Goal: Task Accomplishment & Management: Use online tool/utility

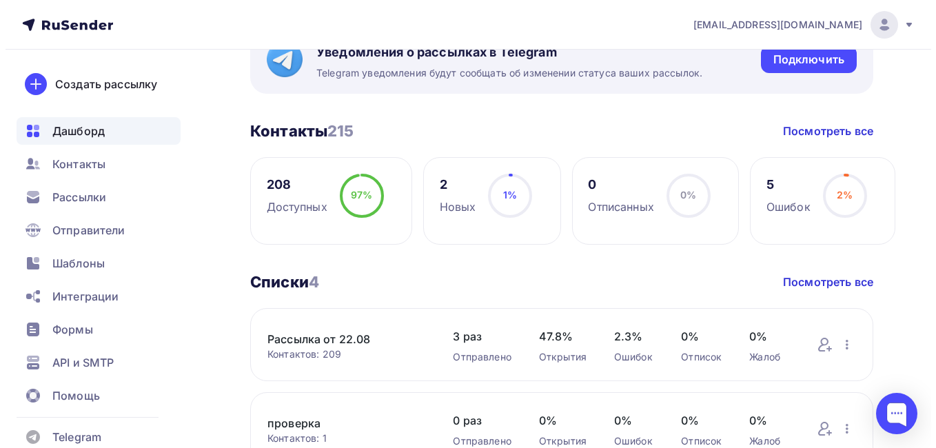
scroll to position [207, 0]
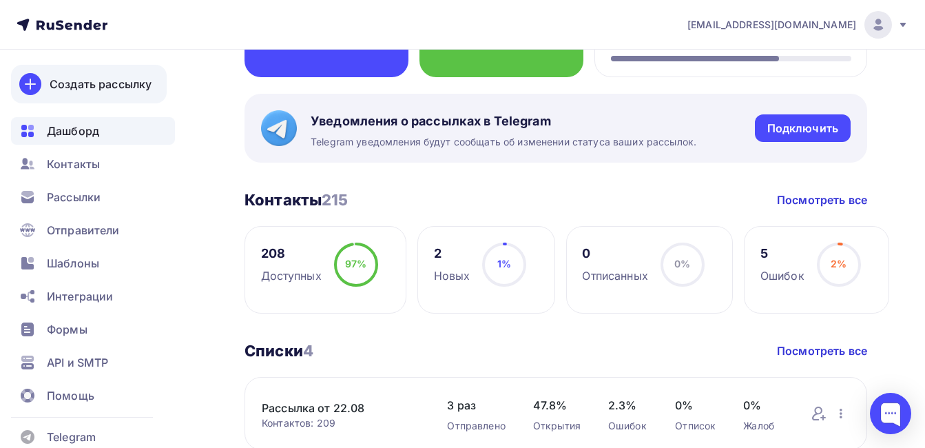
click at [75, 83] on div "Создать рассылку" at bounding box center [101, 84] width 102 height 17
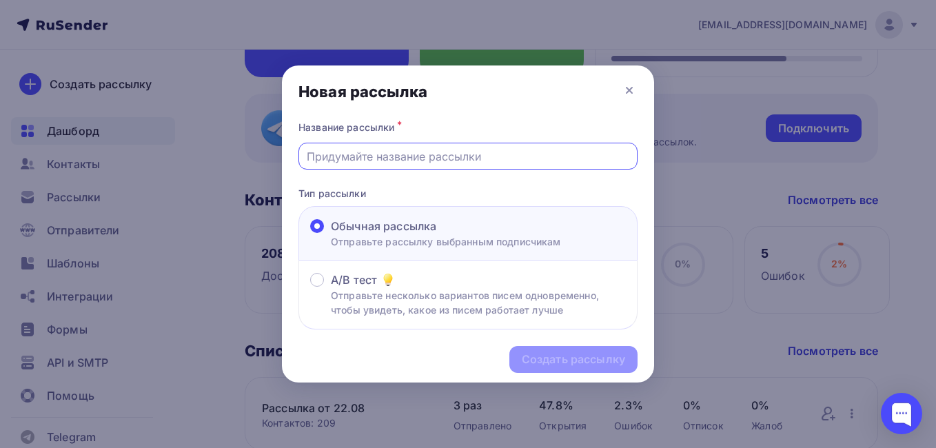
click at [340, 158] on input "text" at bounding box center [468, 156] width 323 height 17
paste input "Рассылка_вебинар для сотрудников про ребрендинг 11.09 в 10.00"
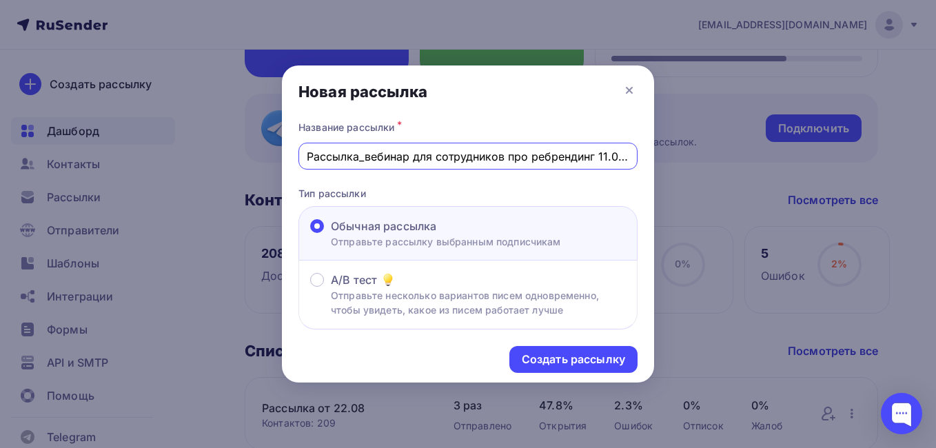
scroll to position [0, 33]
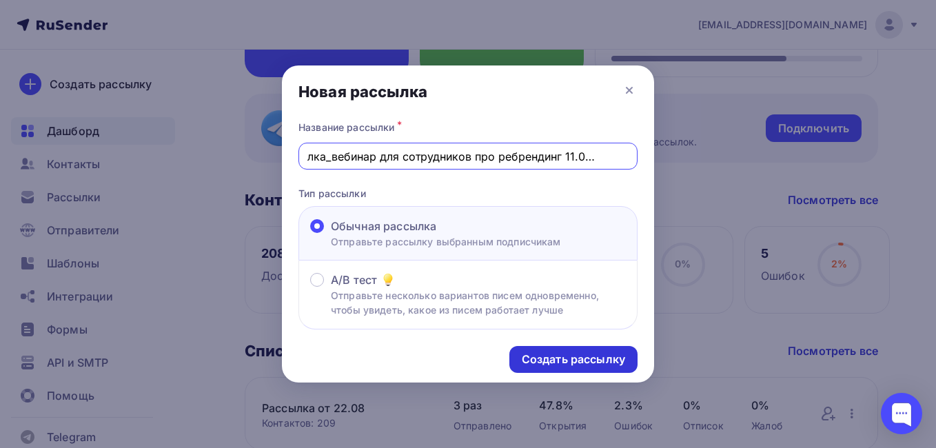
type input "Рассылка_вебинар для сотрудников про ребрендинг 11.09 в 10.00"
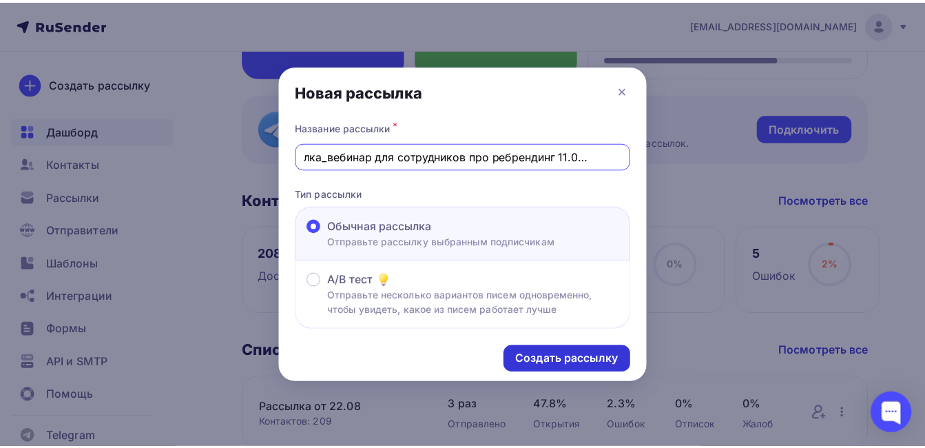
scroll to position [0, 0]
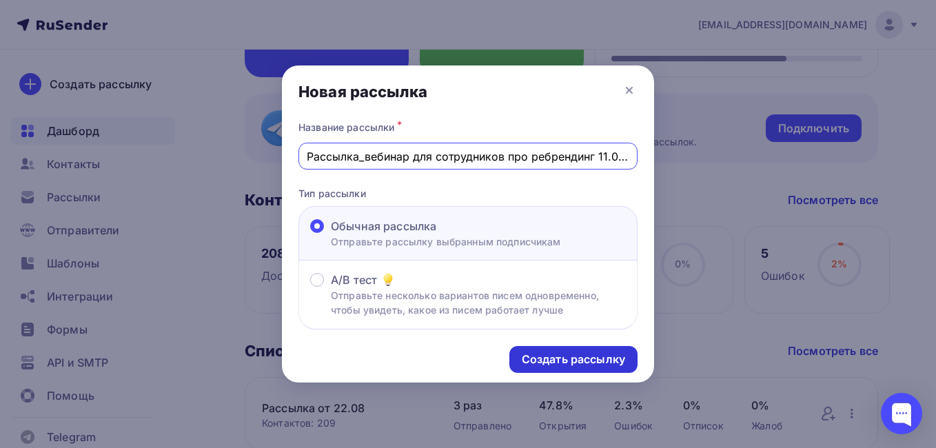
click at [528, 358] on div "Создать рассылку" at bounding box center [573, 359] width 103 height 16
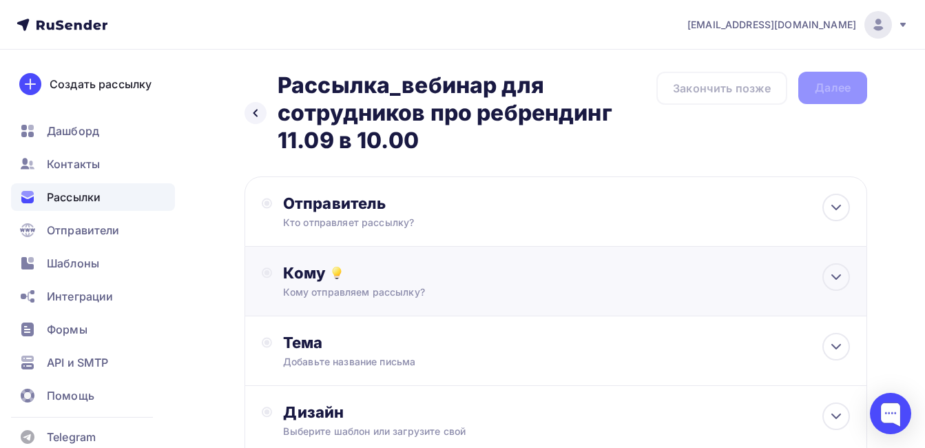
click at [349, 278] on div "Кому" at bounding box center [566, 272] width 567 height 19
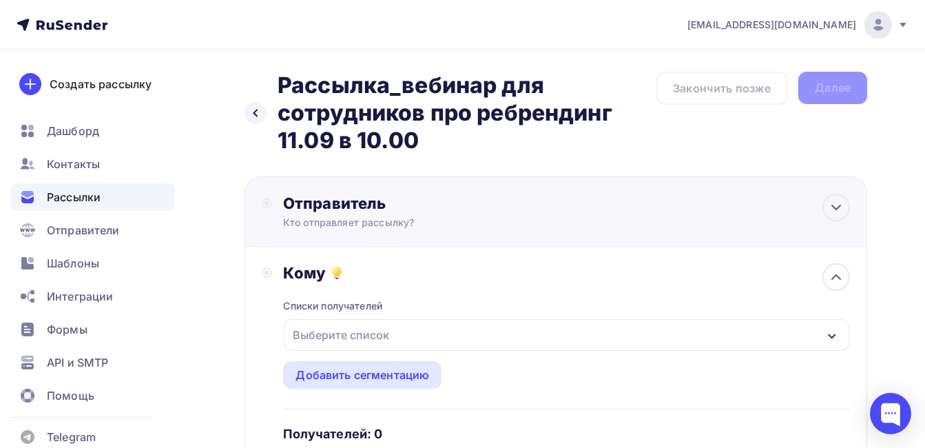
click at [355, 211] on div "Отправитель" at bounding box center [432, 203] width 298 height 19
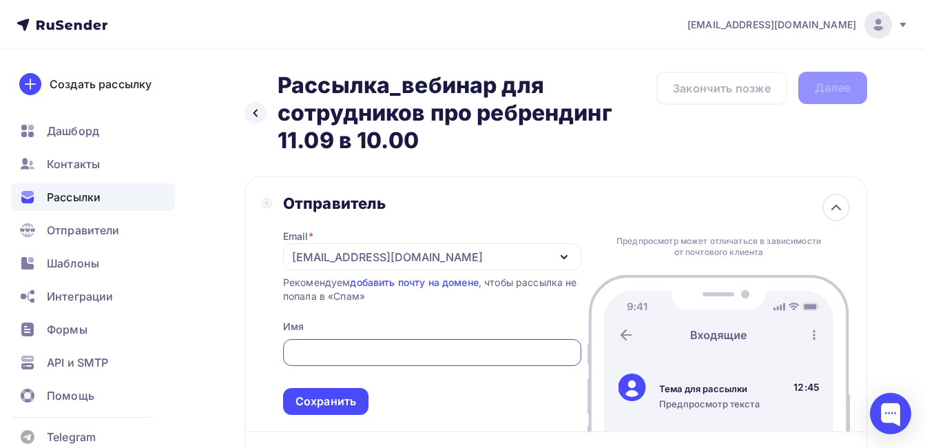
click at [342, 350] on input "text" at bounding box center [432, 352] width 282 height 17
drag, startPoint x: 441, startPoint y: 360, endPoint x: 351, endPoint y: 347, distance: 90.4
click at [351, 347] on input "[EMAIL_ADDRESS][DOMAIN_NAME]" at bounding box center [432, 352] width 282 height 17
click at [327, 352] on input "Subjoynews" at bounding box center [432, 352] width 282 height 17
type input "Subjoy news"
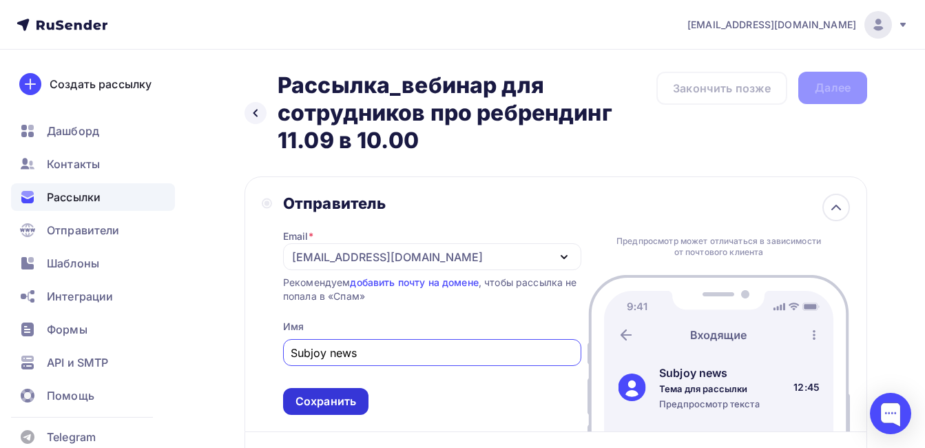
click at [305, 398] on div "Сохранить" at bounding box center [326, 401] width 61 height 16
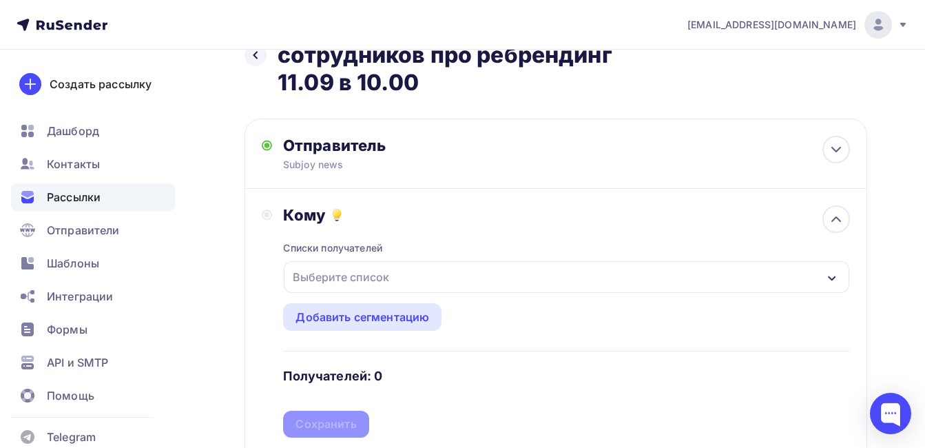
scroll to position [138, 0]
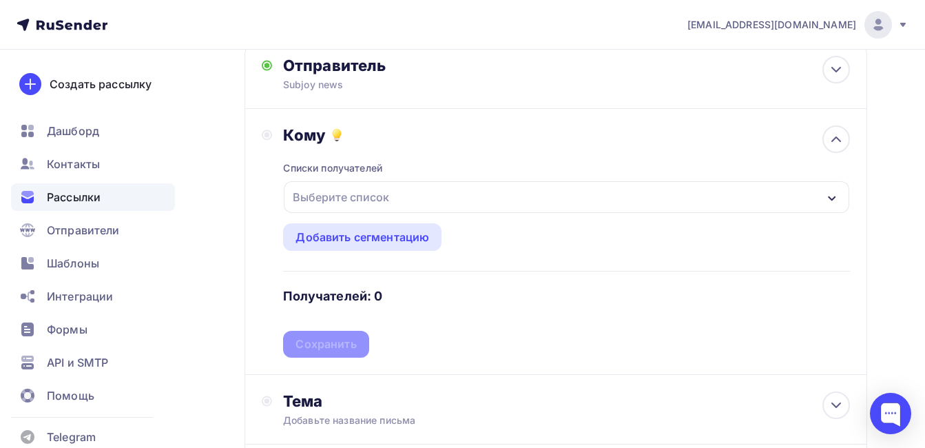
click at [338, 196] on div "Выберите список" at bounding box center [340, 197] width 107 height 25
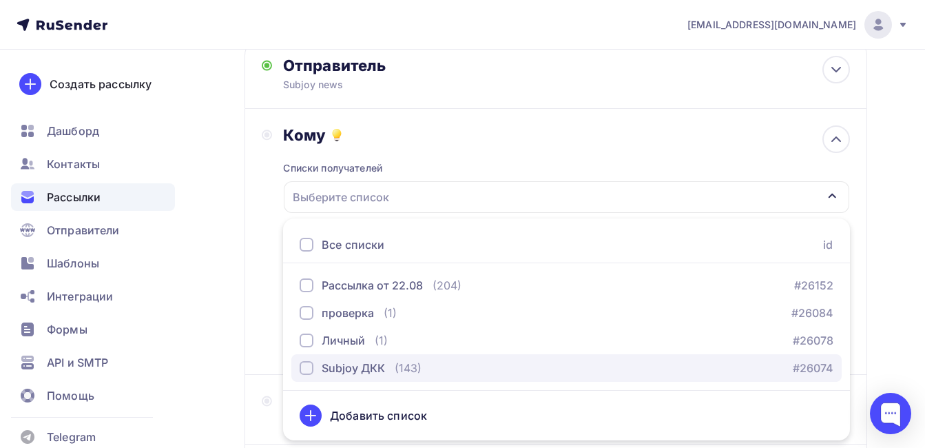
click at [340, 364] on div "Subjoy ДКК" at bounding box center [353, 368] width 63 height 17
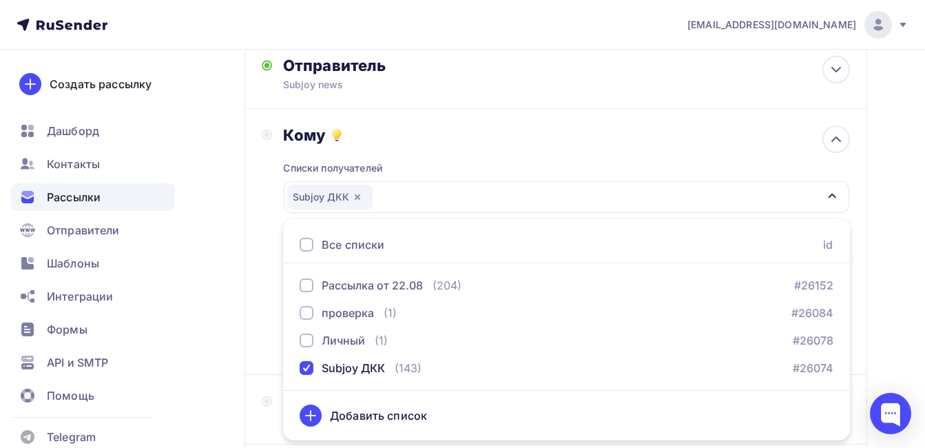
click at [231, 345] on div "Назад Рассылка_вебинар для сотрудников про ребрендинг 11.09 в 10.00 Рассылка_ве…" at bounding box center [462, 292] width 925 height 760
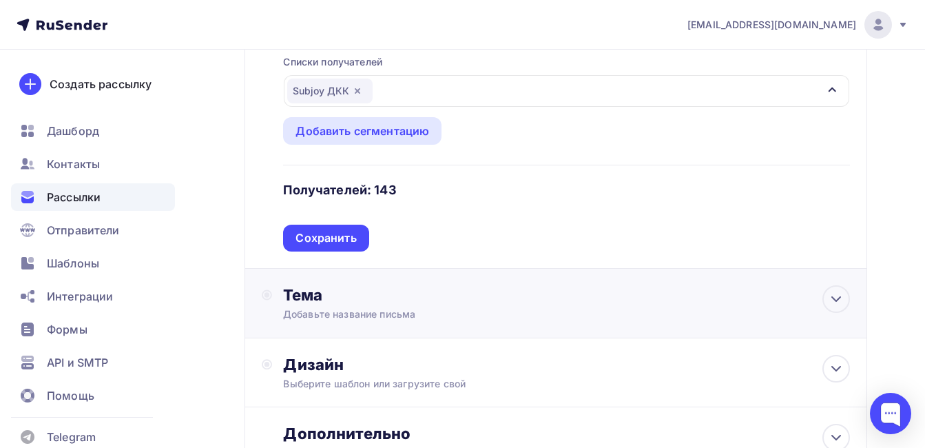
scroll to position [276, 0]
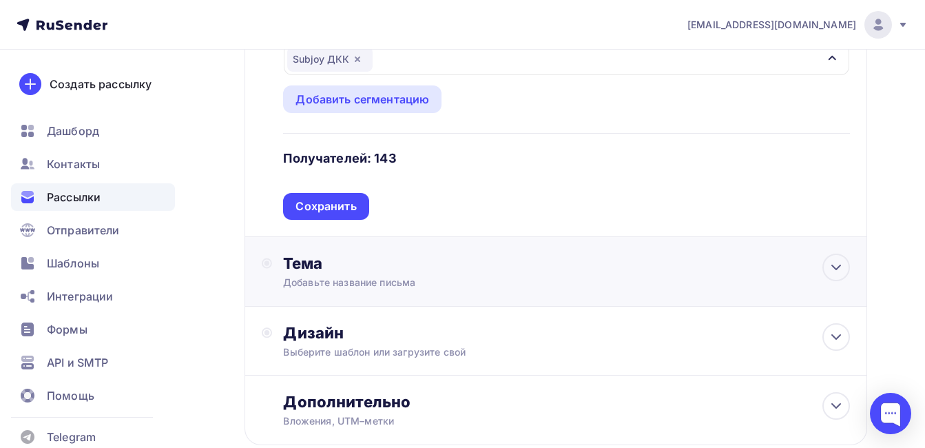
click at [307, 282] on div "Добавьте название письма" at bounding box center [405, 283] width 245 height 14
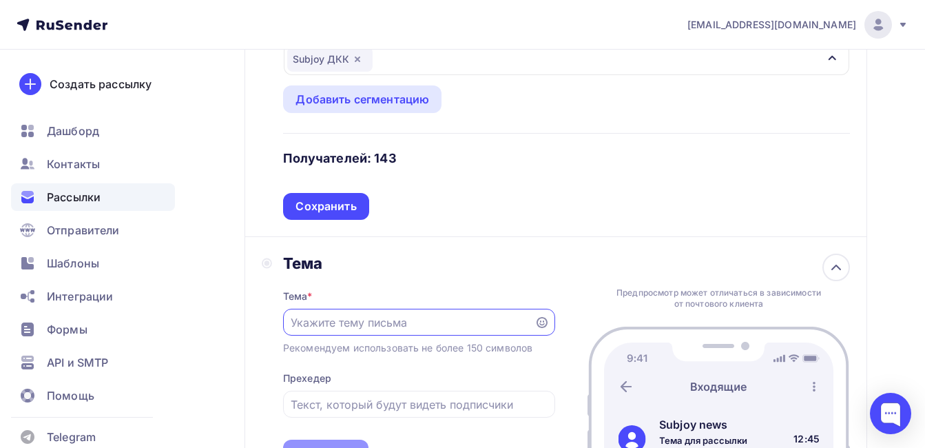
scroll to position [0, 0]
drag, startPoint x: 318, startPoint y: 324, endPoint x: 254, endPoint y: 313, distance: 64.9
click at [254, 313] on div "Тема Тема * Рекомендуем использовать не более 150 символов Прехедер Сохранить П…" at bounding box center [556, 360] width 623 height 247
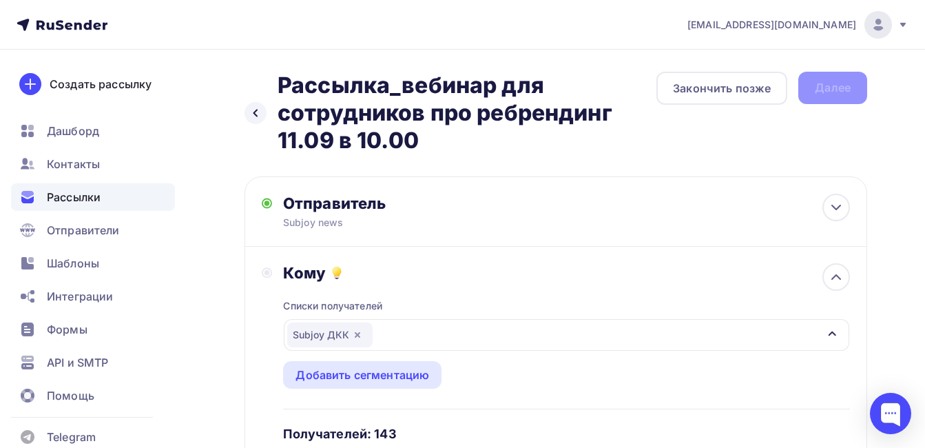
drag, startPoint x: 284, startPoint y: 87, endPoint x: 416, endPoint y: 140, distance: 142.3
click at [416, 140] on h2 "Рассылка_вебинар для сотрудников про ребрендинг 11.09 в 10.00" at bounding box center [467, 113] width 379 height 83
copy h2 "Рассылка_вебинар для сотрудников про ребрендинг 11.09 в 10.00"
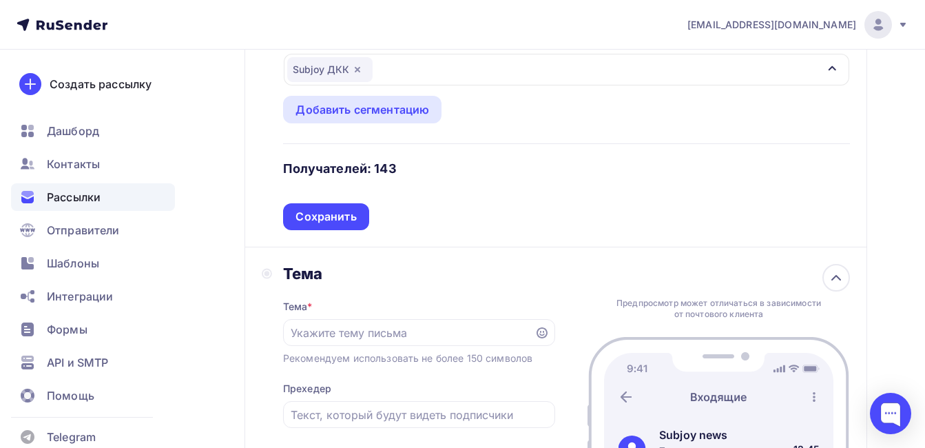
scroll to position [344, 0]
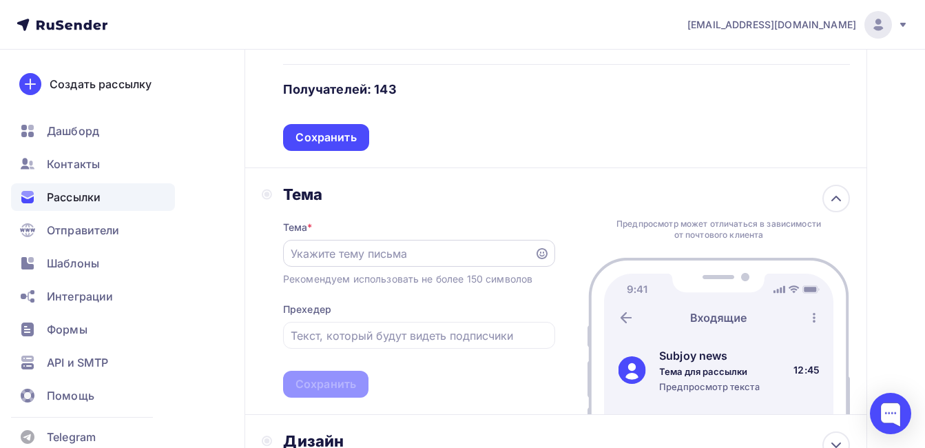
click at [315, 253] on input "text" at bounding box center [409, 253] width 236 height 17
paste input "Рассылка_вебинар для сотрудников про ребрендинг 11.09 в 10.00"
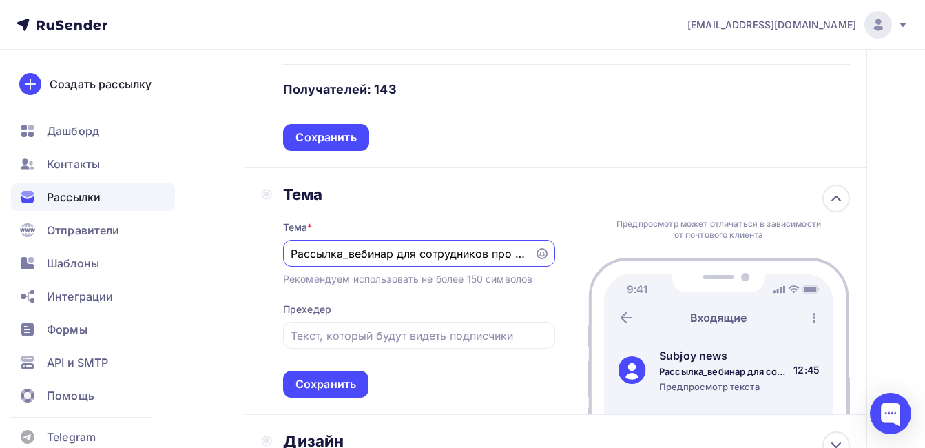
scroll to position [0, 121]
type input "Рассылка_вебинар для сотрудников про ребрендинг 11.09 в 10.00"
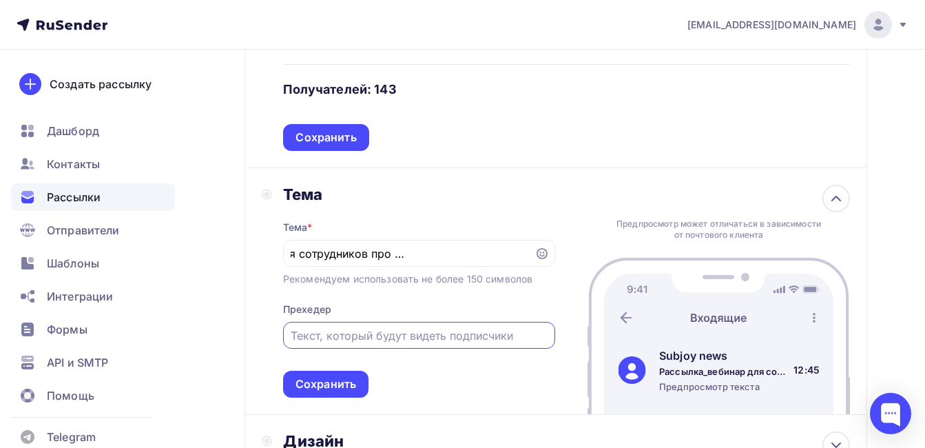
click at [320, 333] on input "text" at bounding box center [419, 335] width 256 height 17
paste input "Рассылка_вебинар для сотрудников про ребрендинг 11.09 в 10.00"
type input "Рассылка_вебинар для сотрудников про ребрендинг 11.09 в 10.00"
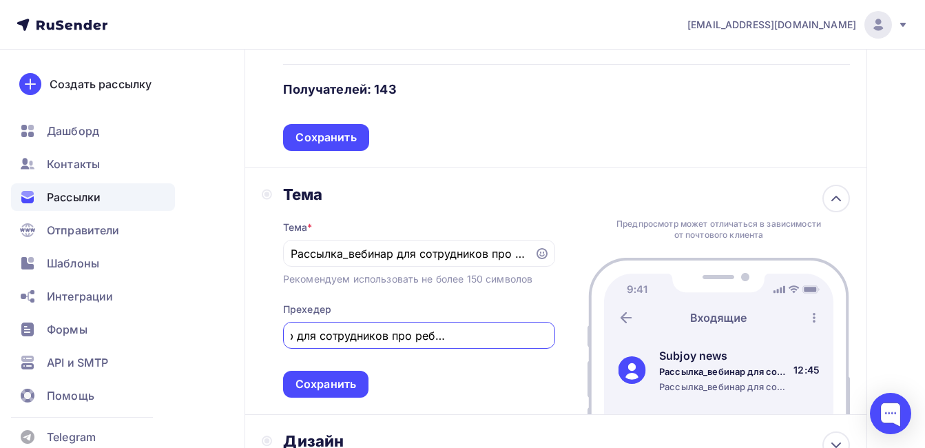
click at [197, 299] on div "Назад Рассылка_вебинар для сотрудников про ребрендинг 11.09 в 10.00 Рассылка_ве…" at bounding box center [462, 173] width 925 height 937
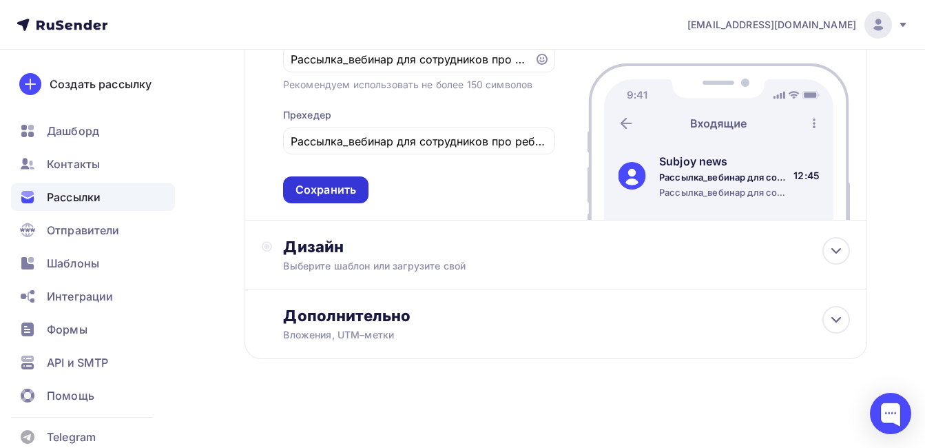
click at [311, 192] on div "Сохранить" at bounding box center [326, 190] width 61 height 16
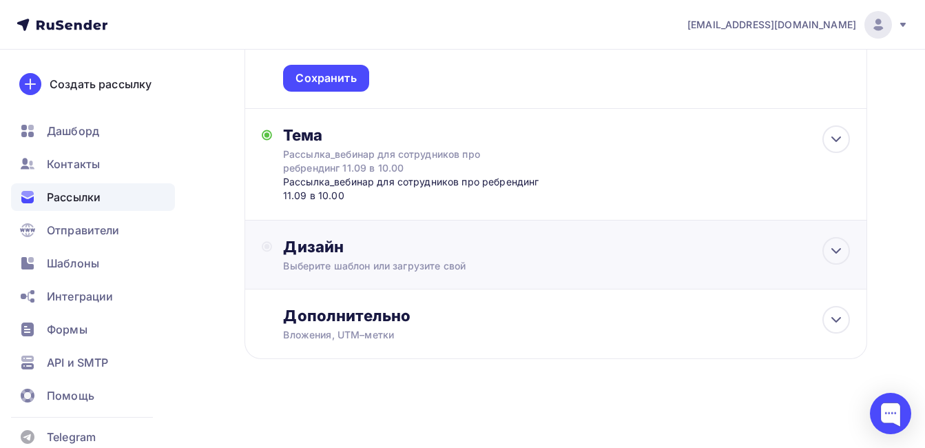
click at [333, 249] on div "Дизайн" at bounding box center [566, 246] width 567 height 19
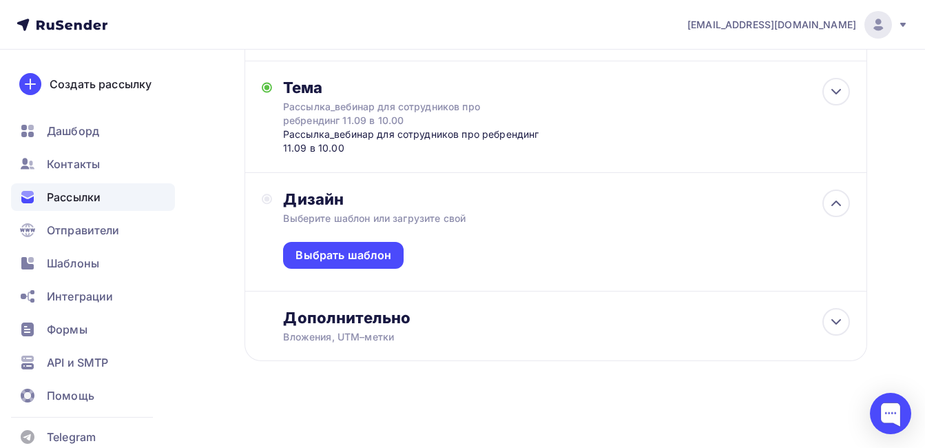
scroll to position [453, 0]
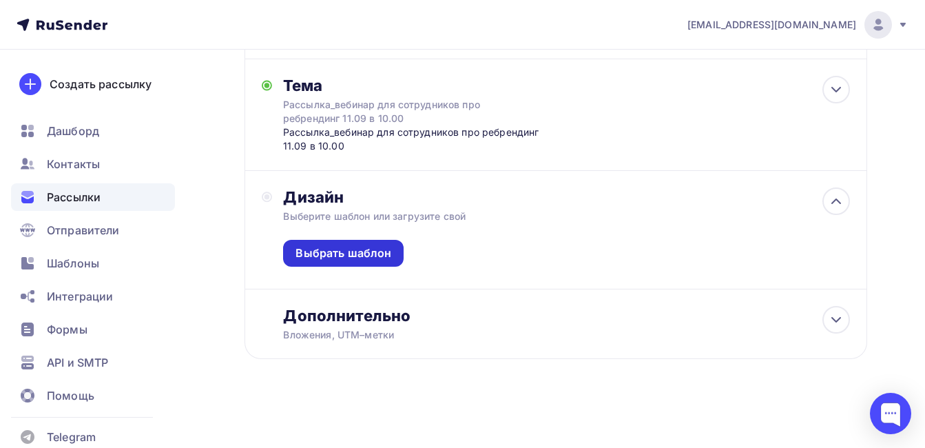
click at [355, 251] on div "Выбрать шаблон" at bounding box center [344, 253] width 96 height 16
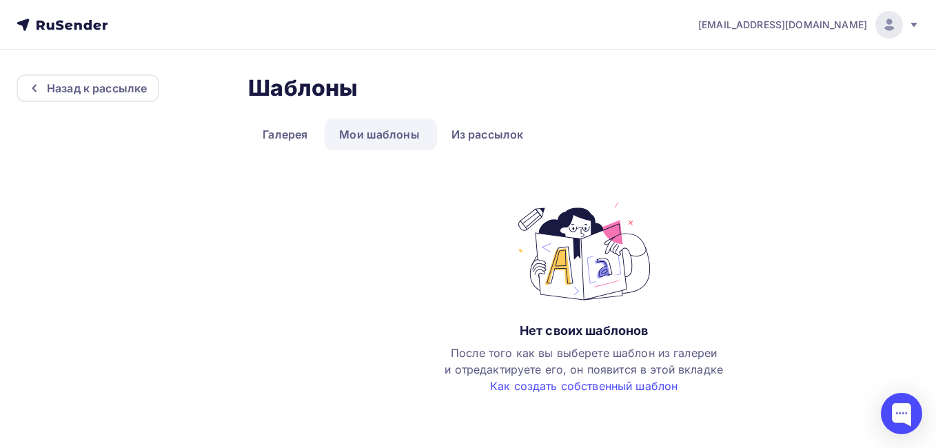
click at [373, 134] on link "Мои шаблоны" at bounding box center [379, 134] width 110 height 32
click at [357, 127] on link "Мои шаблоны" at bounding box center [379, 134] width 110 height 32
click at [287, 132] on link "Галерея" at bounding box center [285, 134] width 74 height 32
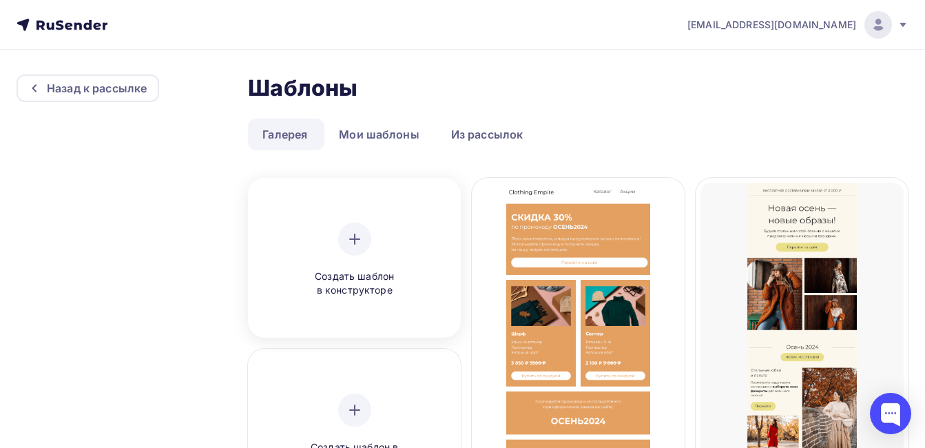
click at [353, 254] on div at bounding box center [354, 239] width 33 height 33
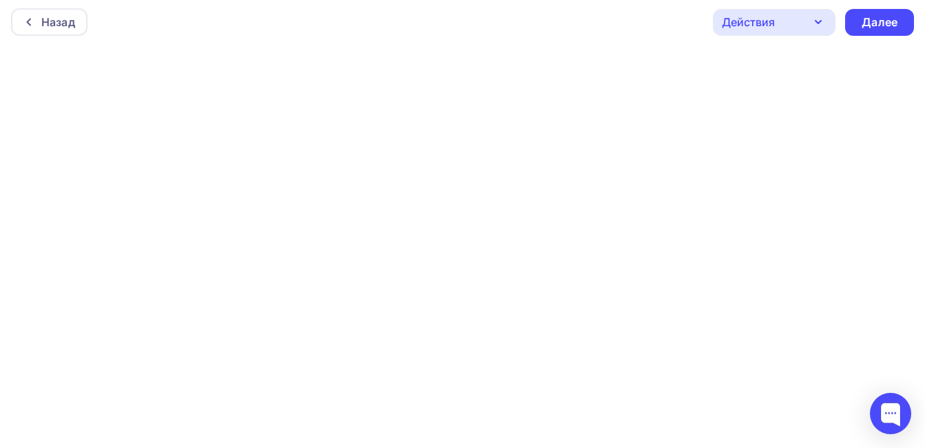
scroll to position [3, 0]
click at [872, 16] on div "Далее" at bounding box center [880, 22] width 36 height 16
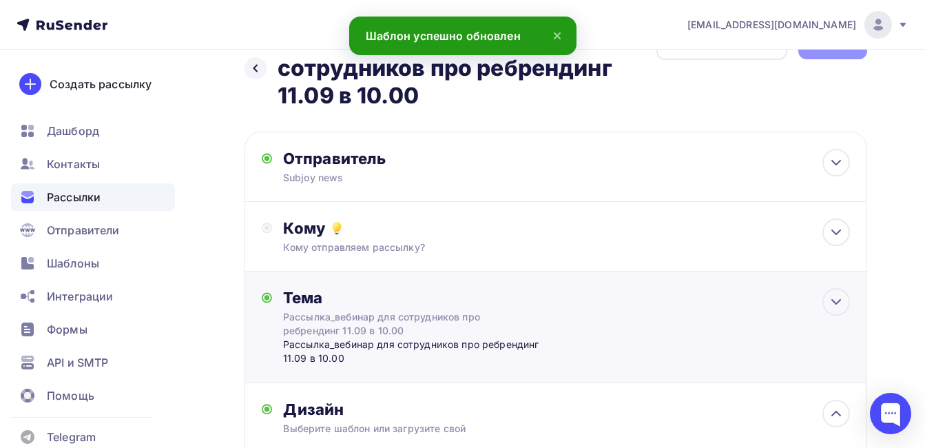
scroll to position [69, 0]
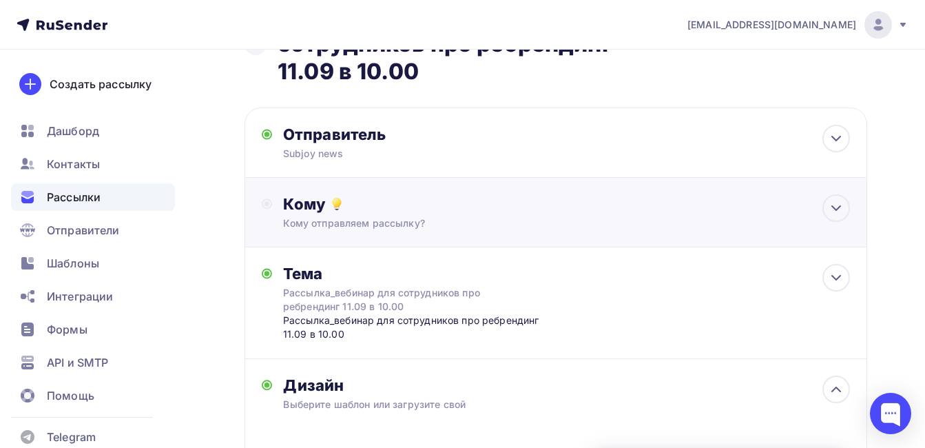
click at [353, 220] on div "Кому отправляем рассылку?" at bounding box center [538, 223] width 510 height 14
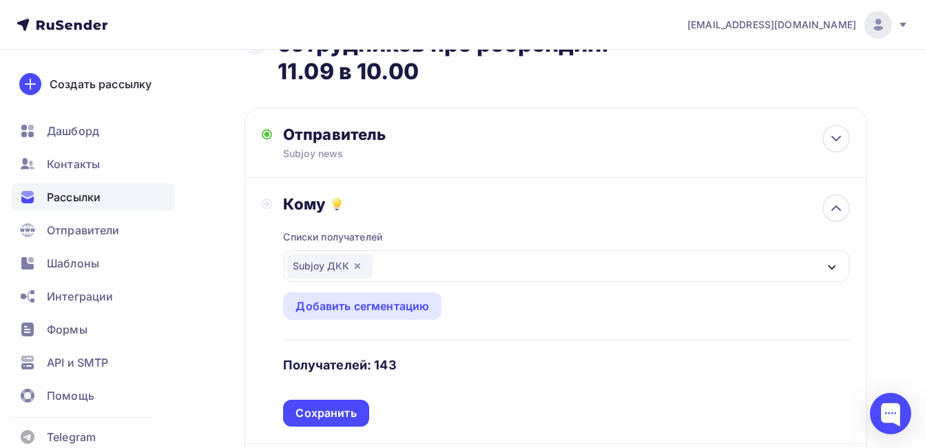
click at [339, 412] on div "Сохранить" at bounding box center [326, 413] width 61 height 16
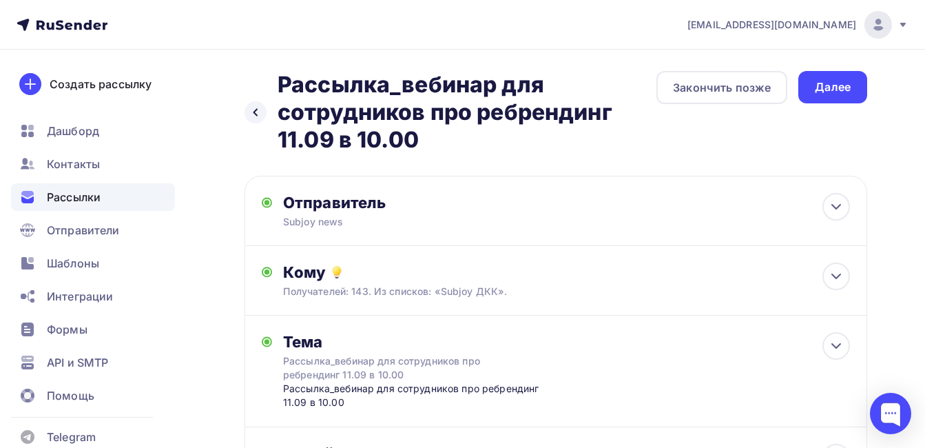
scroll to position [0, 0]
click at [835, 81] on div "Далее" at bounding box center [833, 88] width 36 height 16
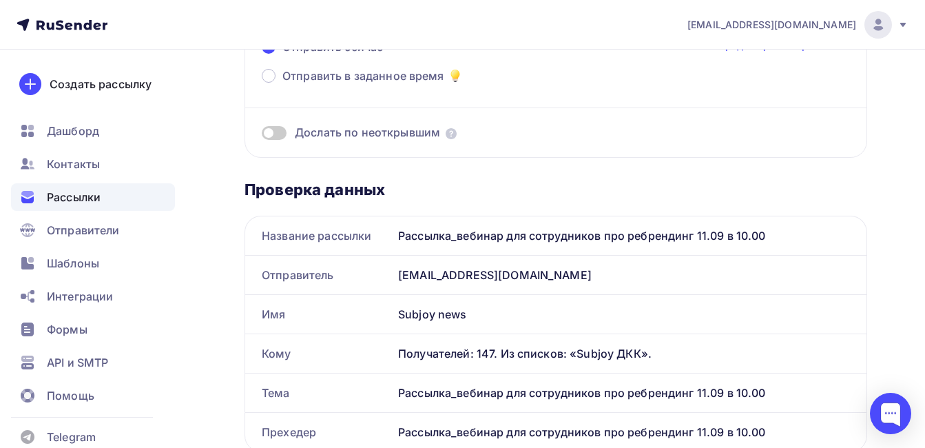
scroll to position [207, 0]
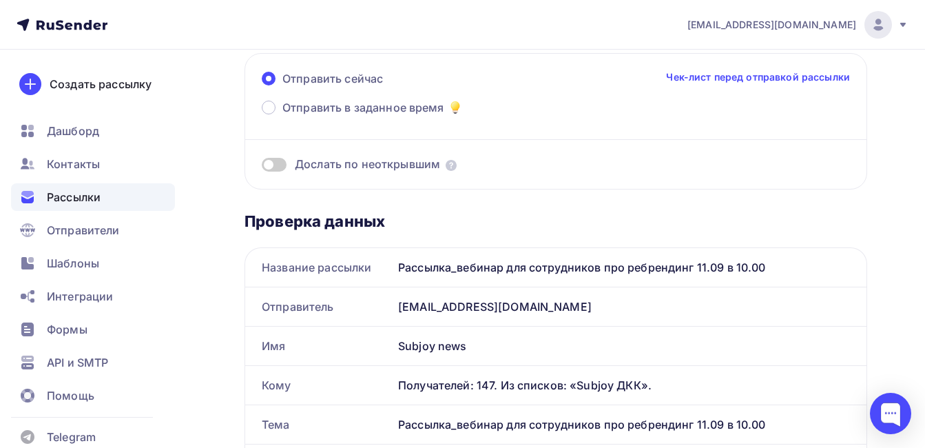
click at [447, 307] on div "[EMAIL_ADDRESS][DOMAIN_NAME]" at bounding box center [630, 306] width 474 height 39
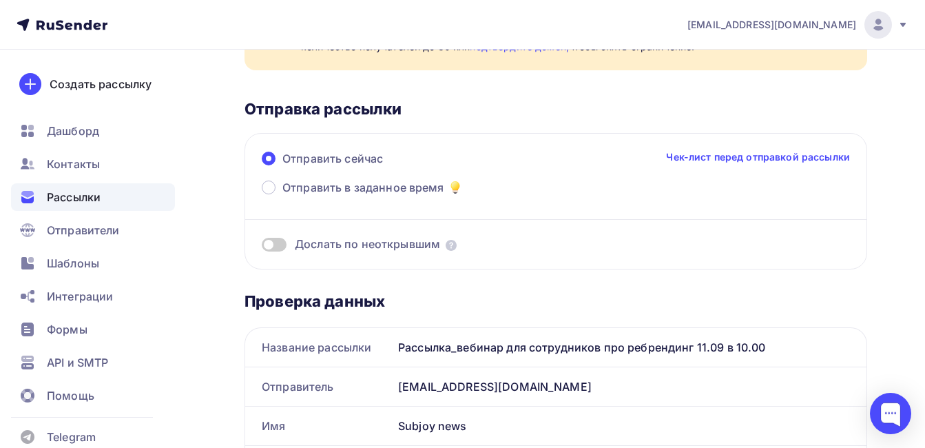
scroll to position [0, 0]
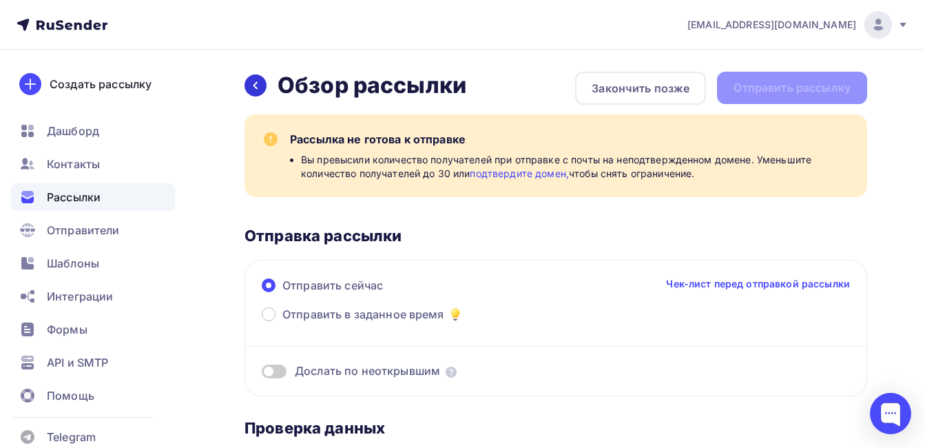
click at [261, 85] on div at bounding box center [256, 85] width 22 height 22
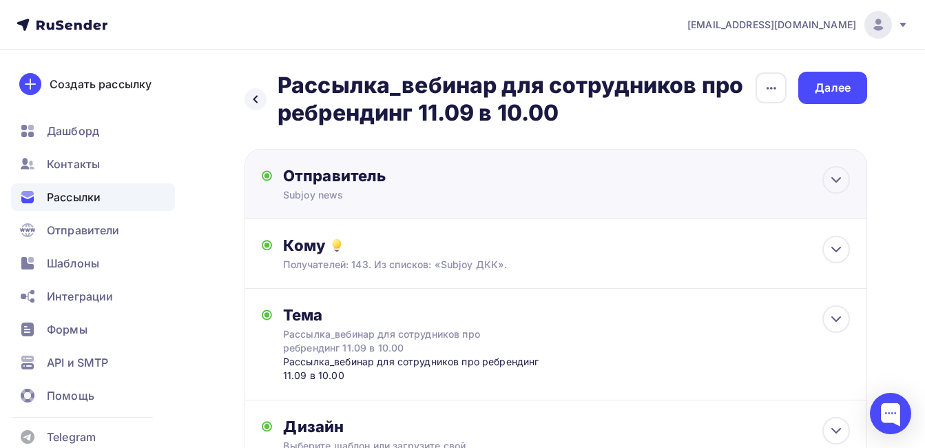
click at [351, 194] on div "Subjoy news" at bounding box center [417, 195] width 269 height 14
type input "Subjoy news"
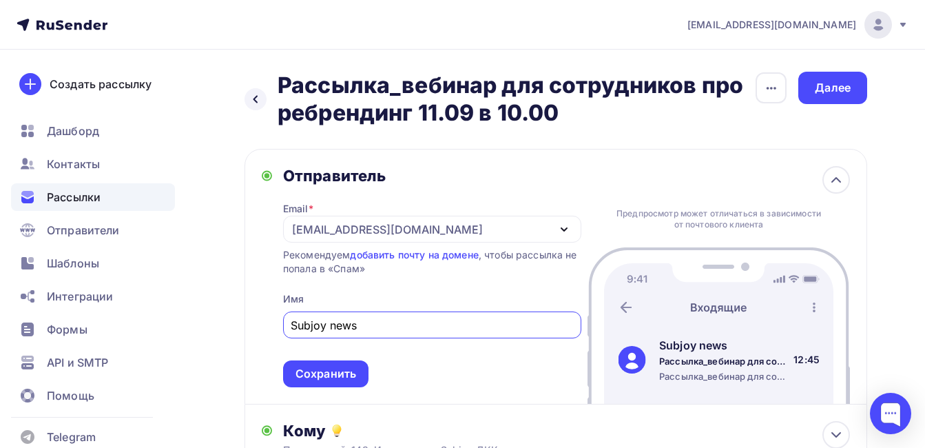
click at [358, 229] on div "[EMAIL_ADDRESS][DOMAIN_NAME]" at bounding box center [387, 229] width 191 height 17
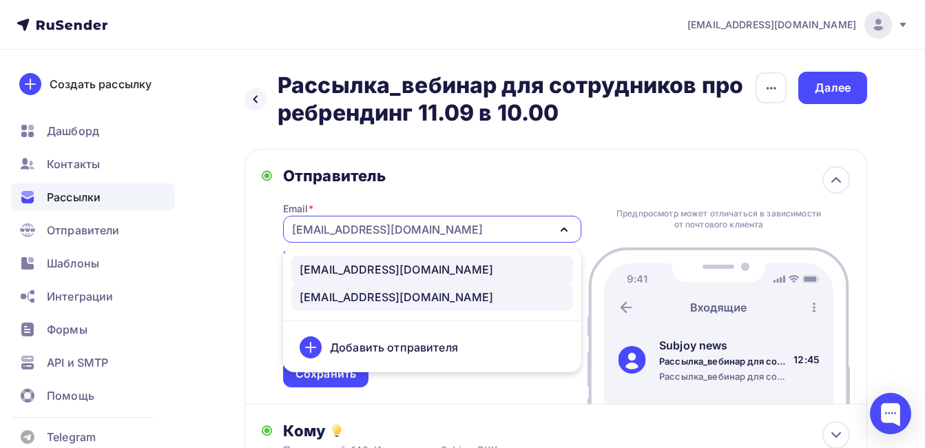
click at [342, 268] on div "[EMAIL_ADDRESS][DOMAIN_NAME]" at bounding box center [397, 269] width 194 height 17
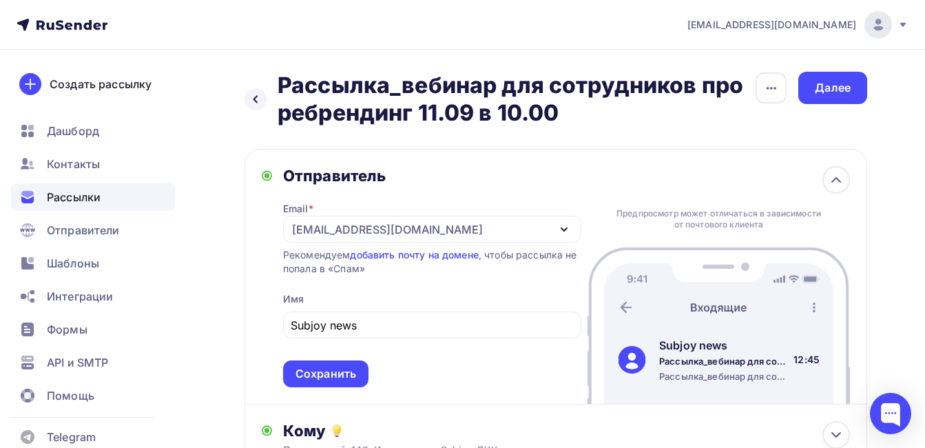
click at [231, 267] on div "Назад Рассылка_вебинар для сотрудников про ребрендинг 11.09 в 10.00 Рассылка_ве…" at bounding box center [462, 431] width 925 height 763
click at [320, 371] on div "Сохранить" at bounding box center [326, 374] width 61 height 16
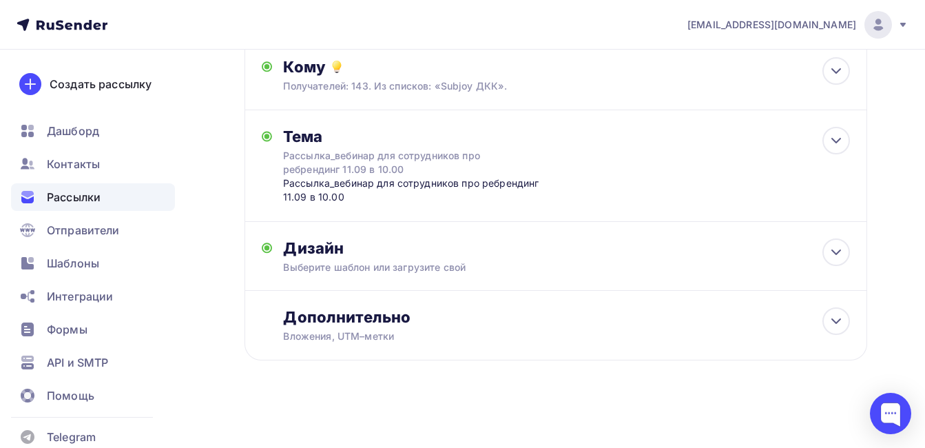
scroll to position [180, 0]
click at [323, 261] on div "Выберите шаблон или загрузите свой" at bounding box center [538, 266] width 510 height 14
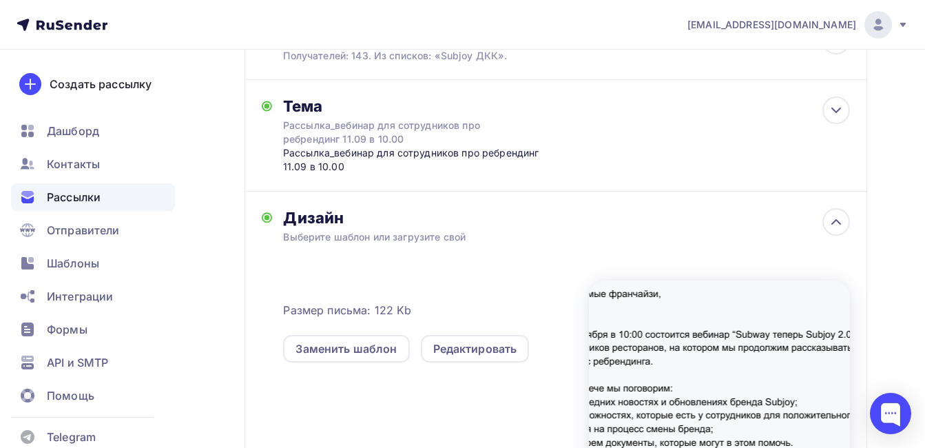
scroll to position [0, 0]
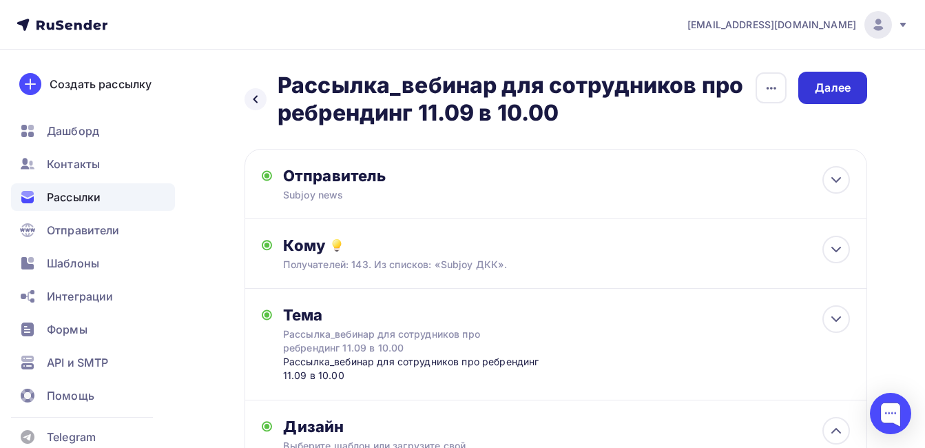
click at [844, 75] on div "Далее" at bounding box center [832, 88] width 69 height 32
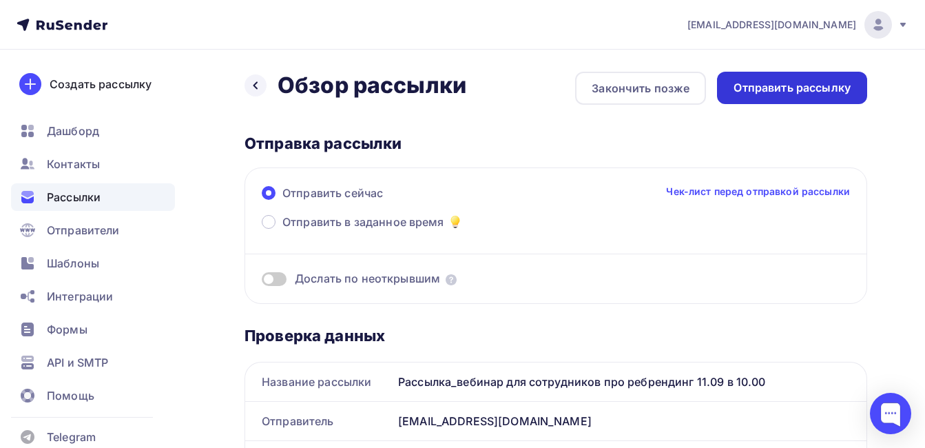
click at [808, 85] on div "Отправить рассылку" at bounding box center [792, 88] width 117 height 16
